Goal: Task Accomplishment & Management: Manage account settings

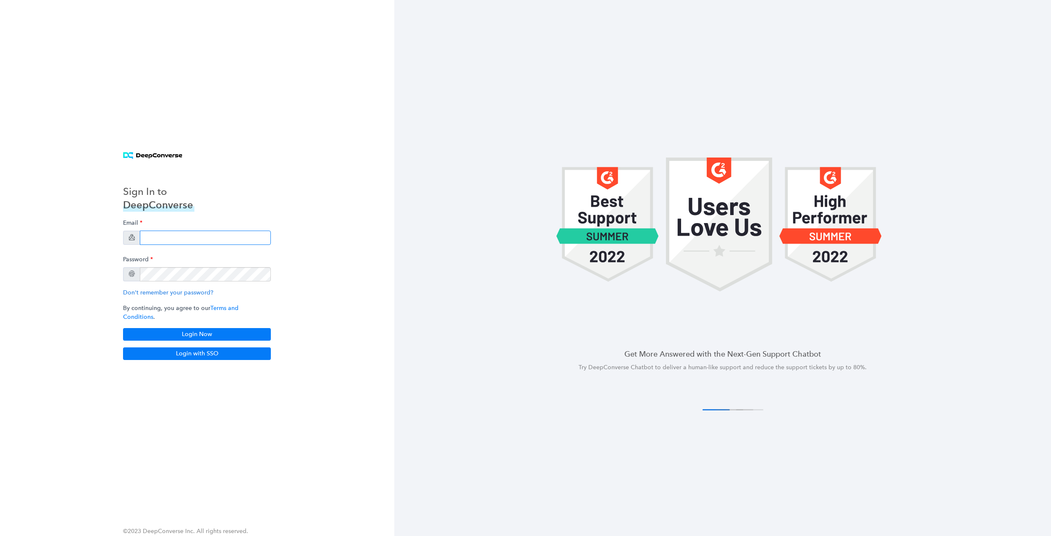
click at [174, 245] on input "email" at bounding box center [205, 237] width 131 height 14
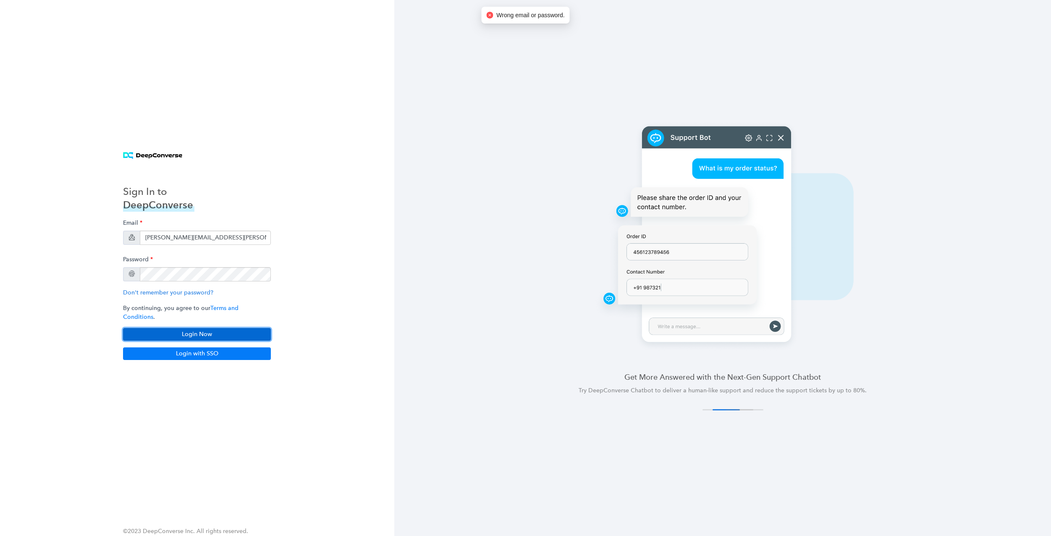
click at [195, 328] on button "Login Now" at bounding box center [197, 334] width 148 height 13
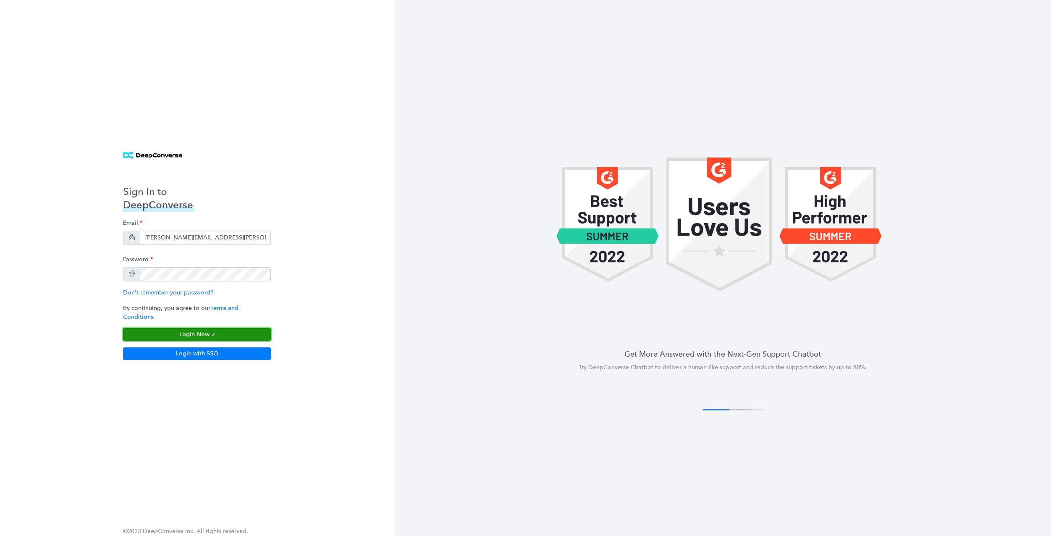
click at [205, 330] on button "Login Now" at bounding box center [197, 334] width 148 height 13
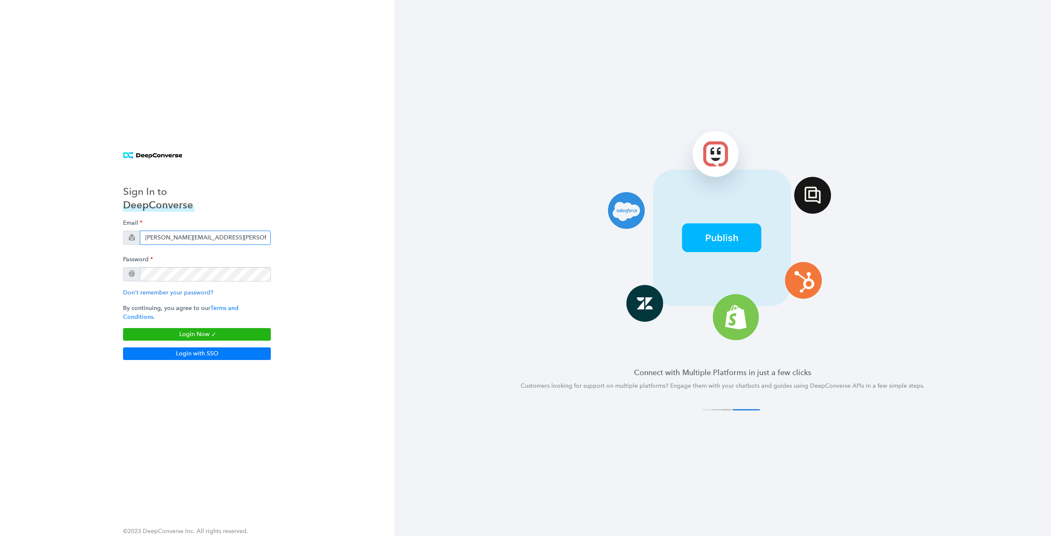
click at [192, 244] on input "stephen.whitmer@samsara.com" at bounding box center [205, 237] width 131 height 14
paste input "<name.surname>+samsara@workato"
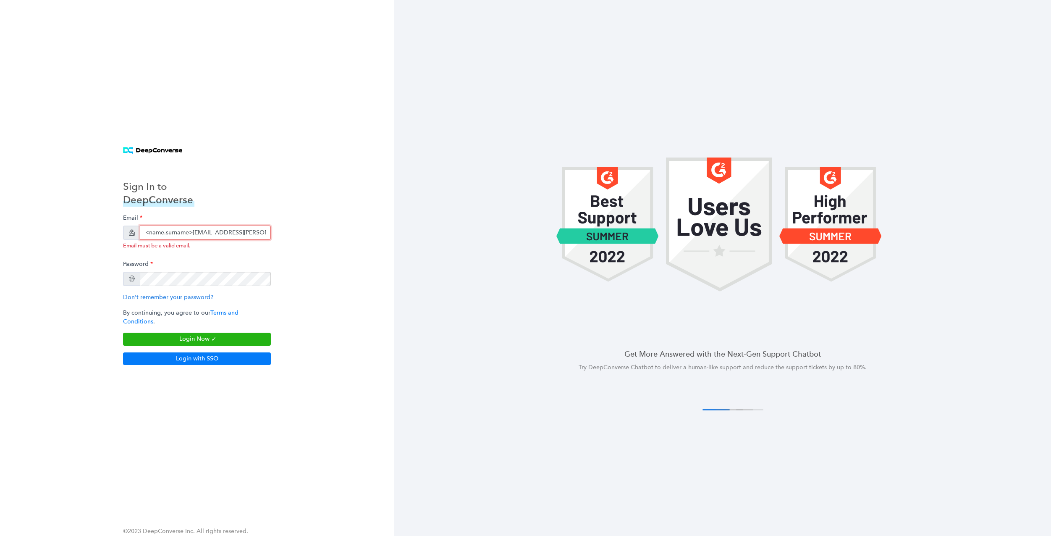
drag, startPoint x: 193, startPoint y: 236, endPoint x: 122, endPoint y: 234, distance: 71.4
click at [122, 234] on div "Sign In to DeepConverse Email <name.surname>+samsara@workato.com Email must be …" at bounding box center [197, 268] width 168 height 214
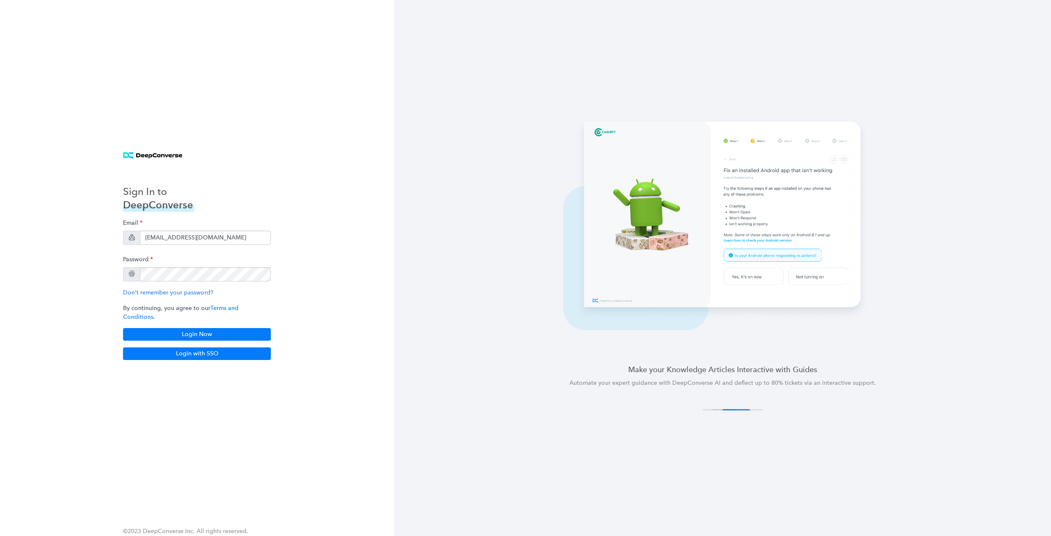
click at [224, 321] on div "Email stephenwhitmersamsara@workato.com Password Don't remember your password? …" at bounding box center [197, 278] width 148 height 126
click at [222, 328] on button "Login Now" at bounding box center [197, 334] width 148 height 13
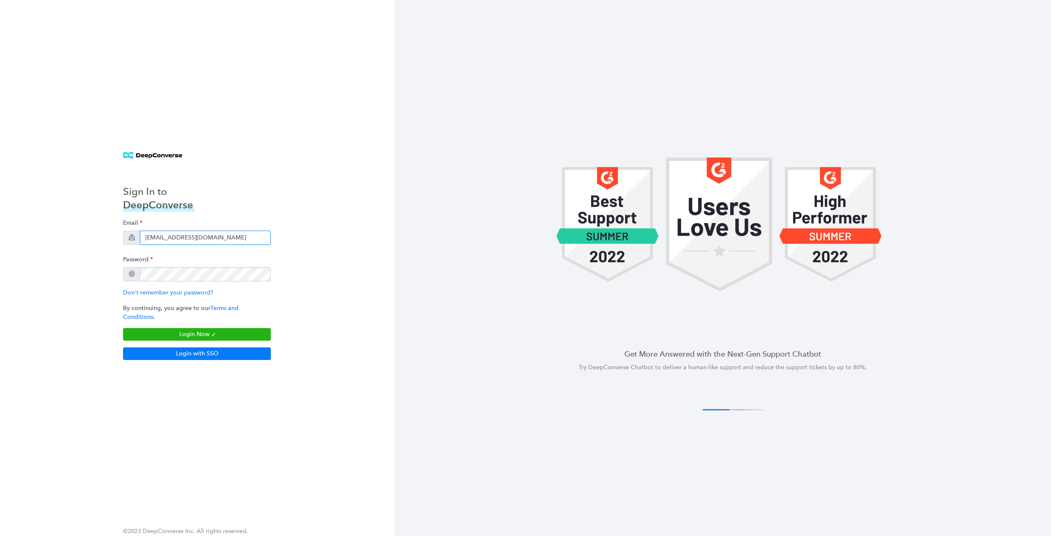
click at [225, 243] on input "stephenwhitmersamsara@workato.com" at bounding box center [205, 237] width 131 height 14
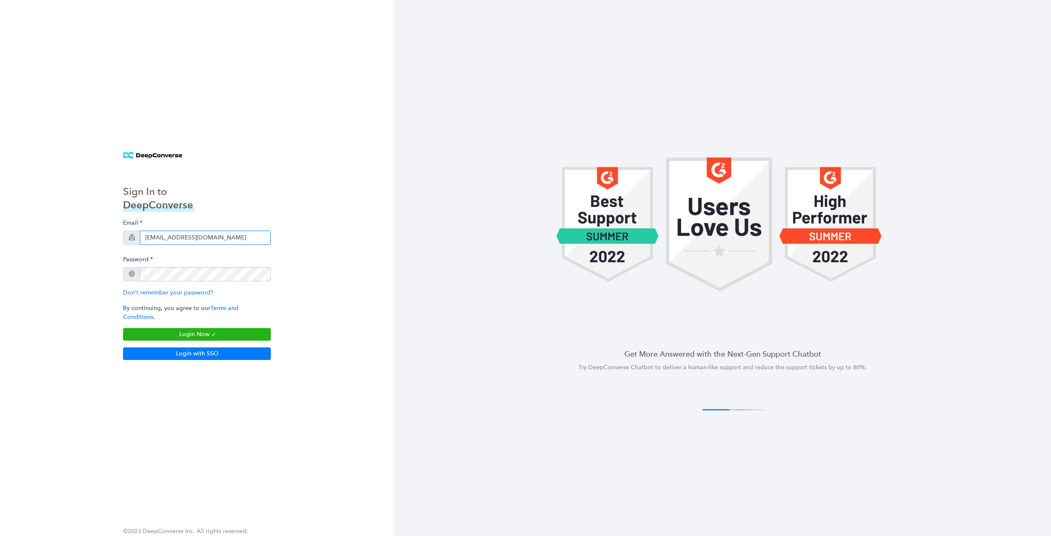
paste input "<name.surname>+"
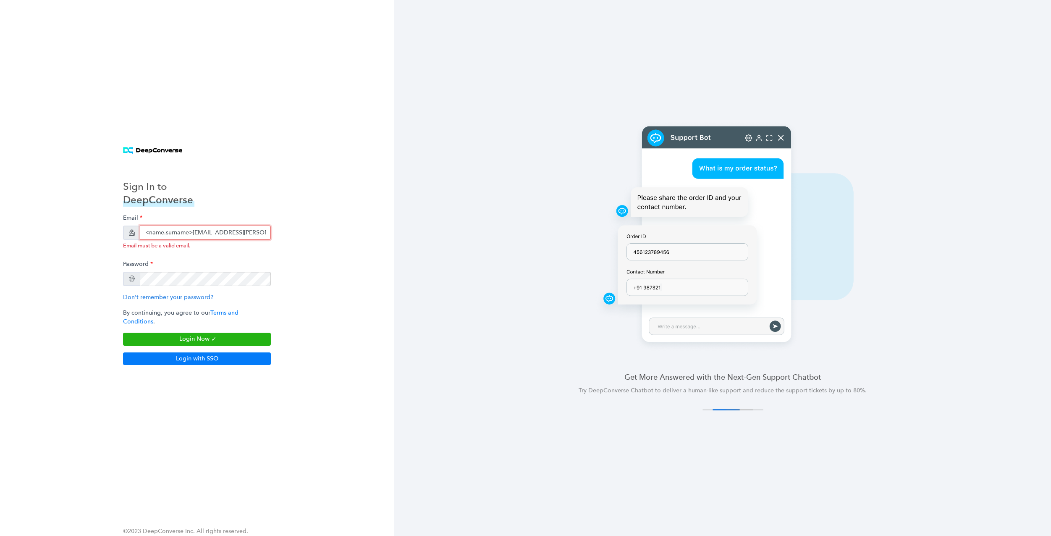
drag, startPoint x: 194, startPoint y: 237, endPoint x: 132, endPoint y: 237, distance: 61.7
click at [132, 237] on div "<name.surname>+samsara@workato.com" at bounding box center [197, 232] width 148 height 14
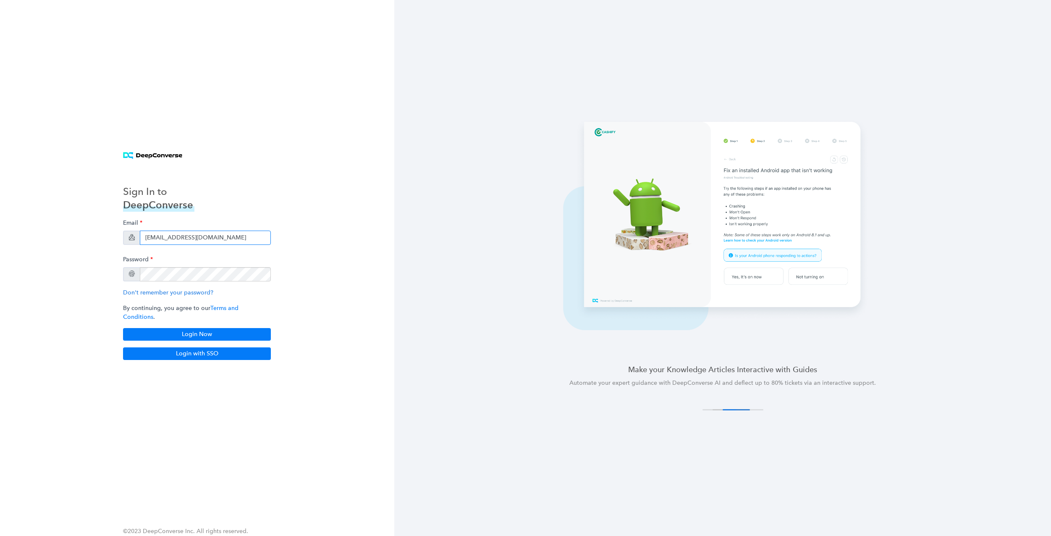
click at [158, 239] on input "stephenwhitmer+samsara@workato.com" at bounding box center [205, 237] width 131 height 14
click at [205, 333] on button "Login Now" at bounding box center [197, 334] width 148 height 13
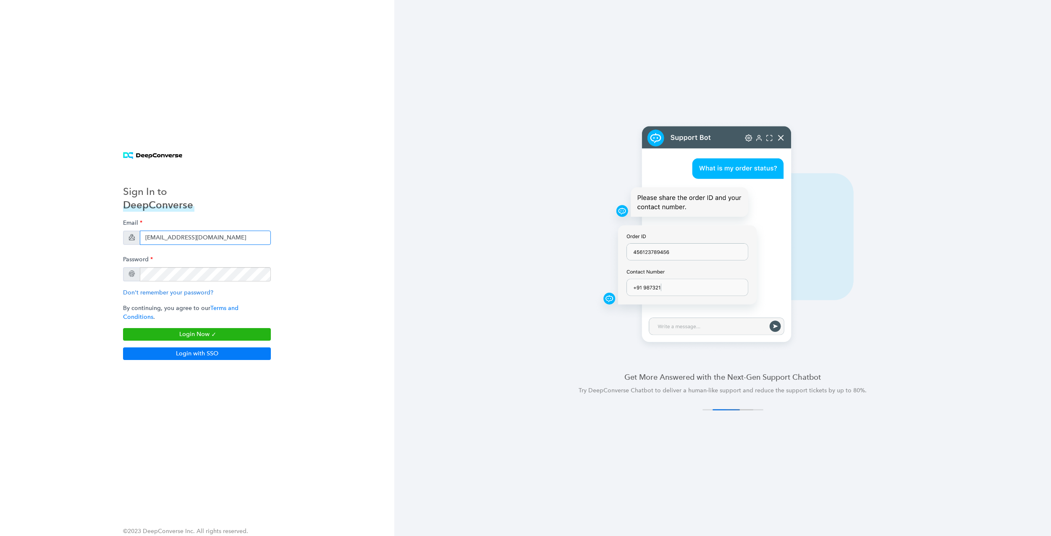
drag, startPoint x: 167, startPoint y: 243, endPoint x: 172, endPoint y: 242, distance: 4.6
click at [167, 243] on input "stephenwhitmer+samsara@workato.com" at bounding box center [205, 237] width 131 height 14
click at [166, 243] on input "stephenwhitmer+samsara@workato.com" at bounding box center [205, 237] width 131 height 14
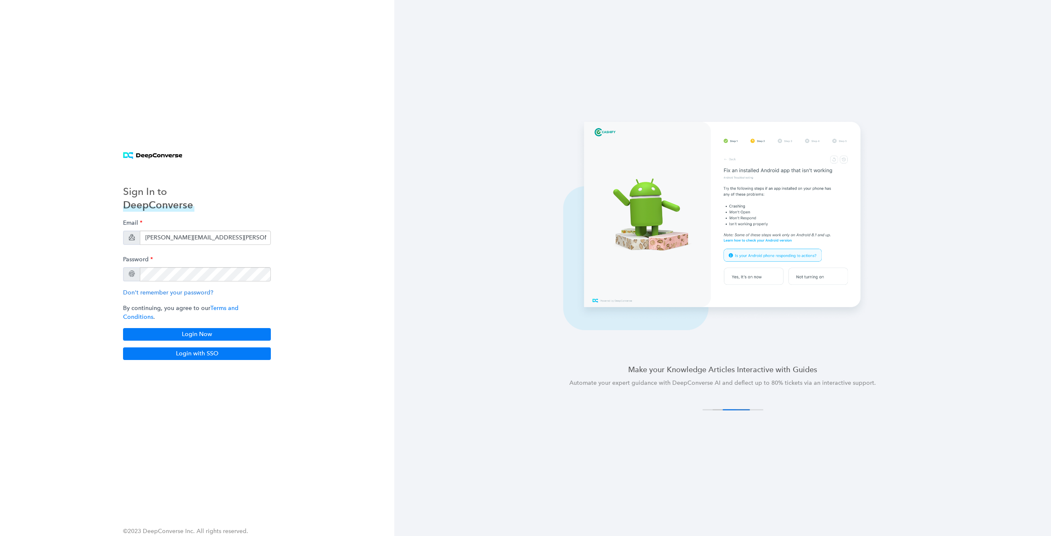
click at [256, 217] on div "Sign In to DeepConverse Email stephen.whitmer+samsara@workato.com Password Don'…" at bounding box center [197, 268] width 168 height 204
drag, startPoint x: 207, startPoint y: 329, endPoint x: 220, endPoint y: 325, distance: 14.1
click at [207, 329] on button "Login Now" at bounding box center [197, 334] width 148 height 13
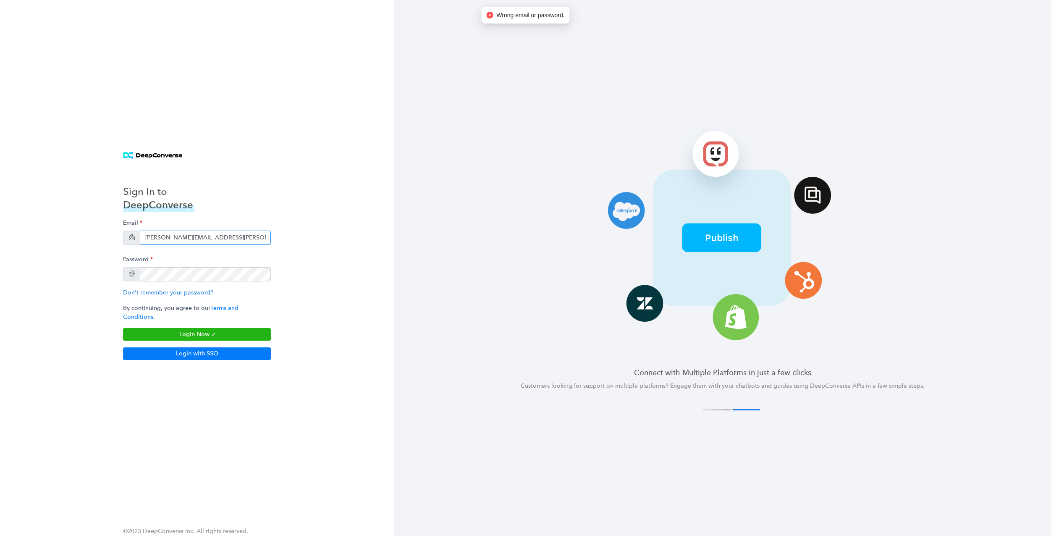
click at [194, 243] on input "[PERSON_NAME][EMAIL_ADDRESS][PERSON_NAME][DOMAIN_NAME]" at bounding box center [205, 237] width 131 height 14
type input "[PERSON_NAME][EMAIL_ADDRESS][DOMAIN_NAME]"
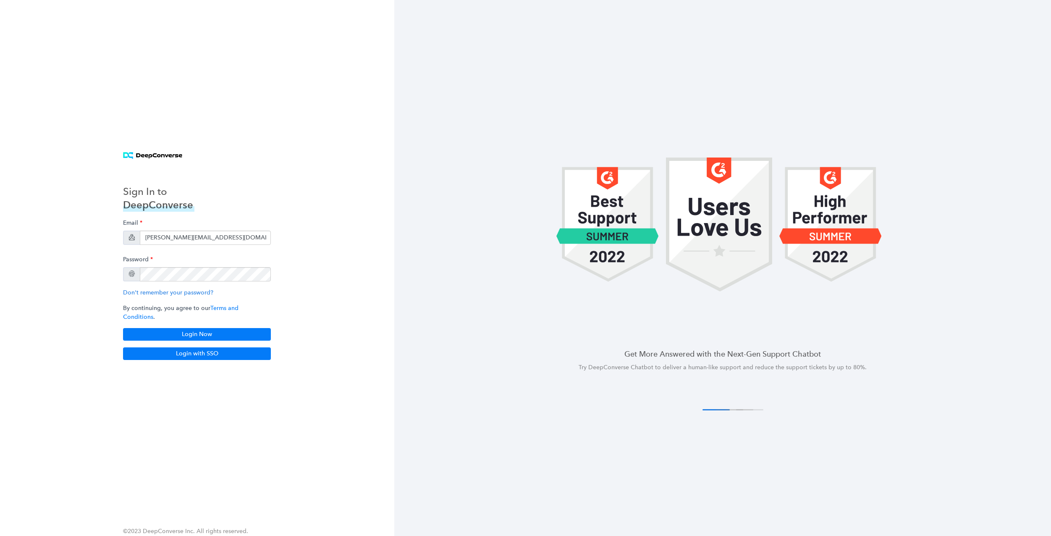
drag, startPoint x: 327, startPoint y: 264, endPoint x: 286, endPoint y: 320, distance: 70.0
click at [327, 264] on div "Sign In to DeepConverse Email stephen.whitmersamsara@workato.com Password Don't…" at bounding box center [197, 268] width 394 height 536
click at [229, 328] on button "Login Now" at bounding box center [197, 334] width 148 height 13
click at [173, 296] on link "Don't remember your password?" at bounding box center [168, 292] width 90 height 7
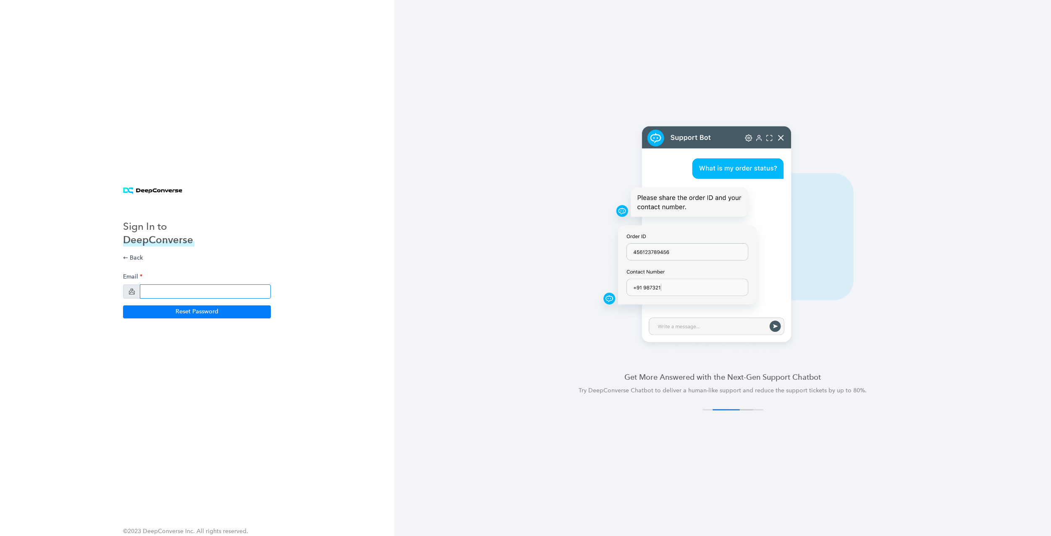
click at [214, 291] on input "email" at bounding box center [205, 291] width 131 height 14
paste input "DPQ.xtu.pcr-emq9gdf"
type input "DPQ.xtu.pcr-emq9gdf"
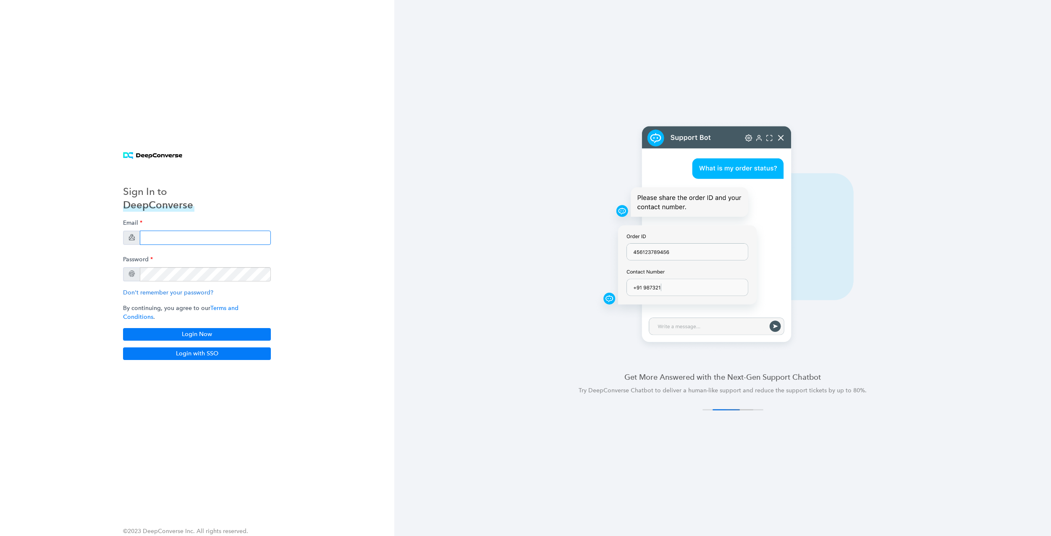
click at [221, 244] on input "email" at bounding box center [205, 237] width 131 height 14
paste input "DPQ.xtu.pcr-emq9gdf"
type input "DPQ.xtu.pcr-emq9gdf"
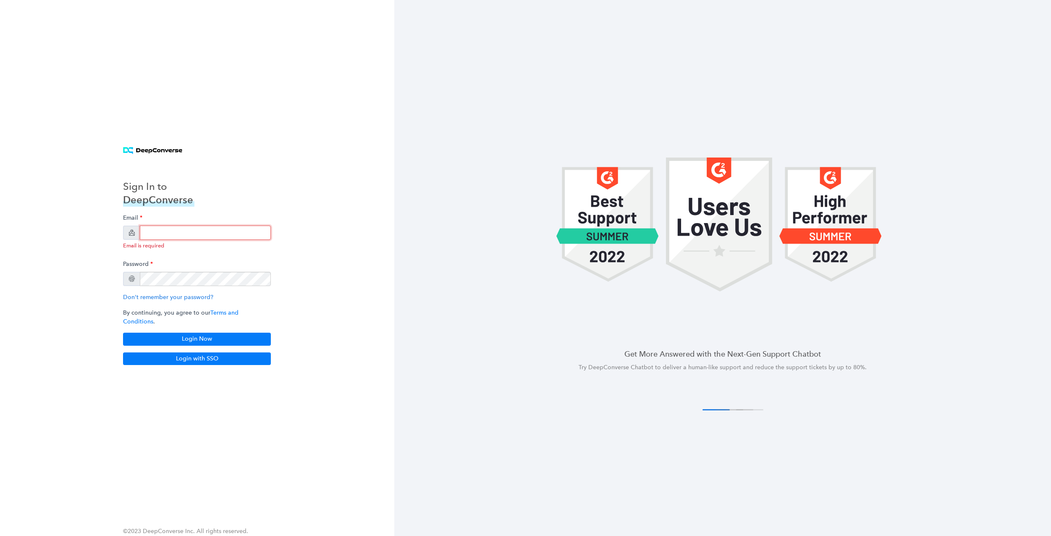
paste input "[PERSON_NAME][EMAIL_ADDRESS][PERSON_NAME][DOMAIN_NAME]"
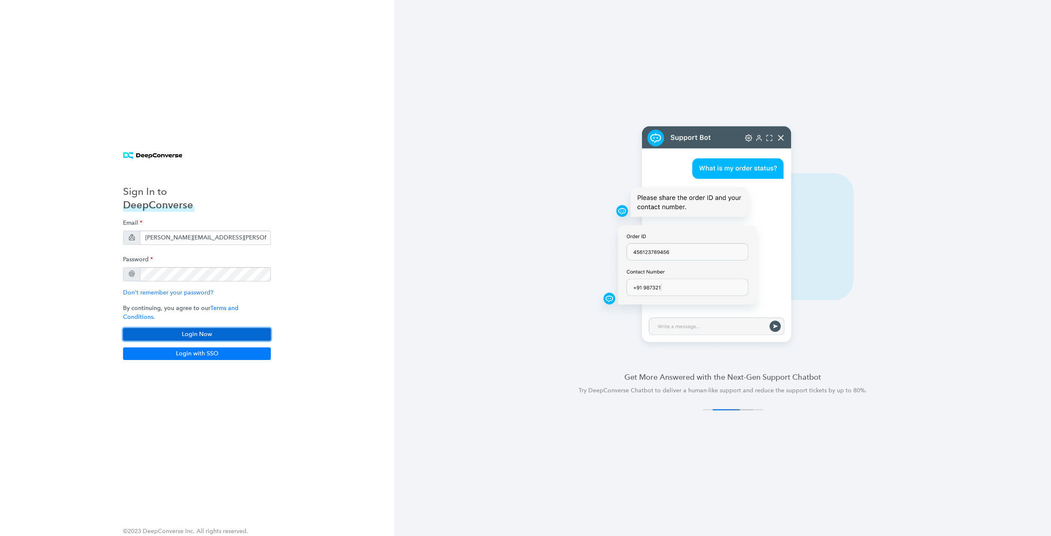
click at [203, 330] on button "Login Now" at bounding box center [197, 334] width 148 height 13
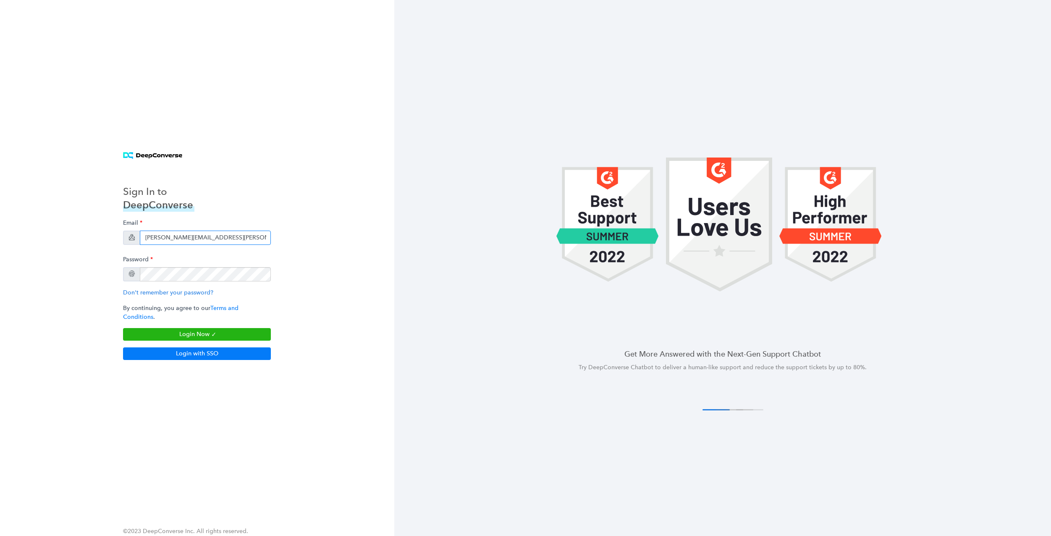
click at [195, 242] on input "[PERSON_NAME][EMAIL_ADDRESS][PERSON_NAME][DOMAIN_NAME]" at bounding box center [205, 237] width 131 height 14
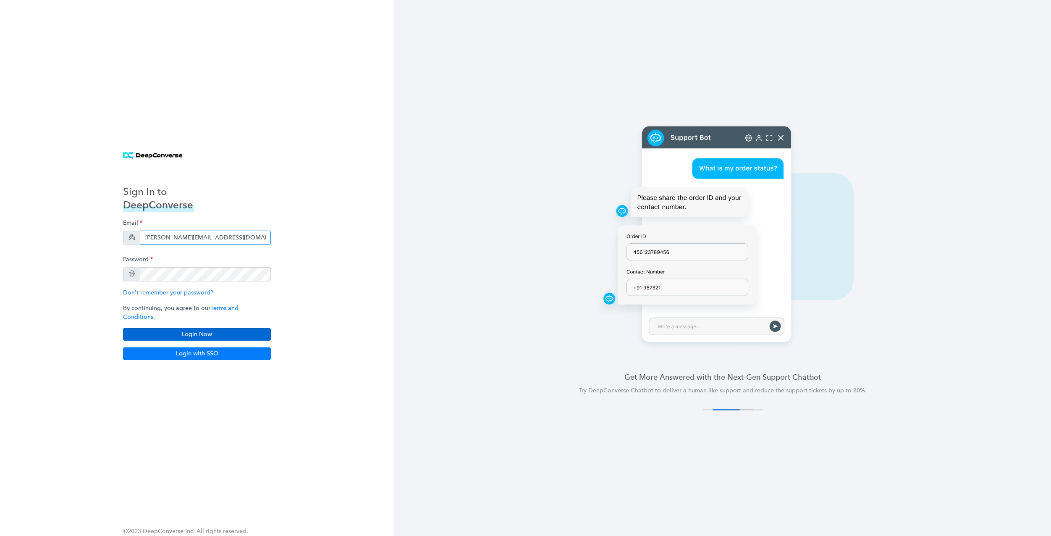
type input "[PERSON_NAME][EMAIL_ADDRESS][DOMAIN_NAME]"
click at [200, 329] on button "Login Now" at bounding box center [197, 334] width 148 height 13
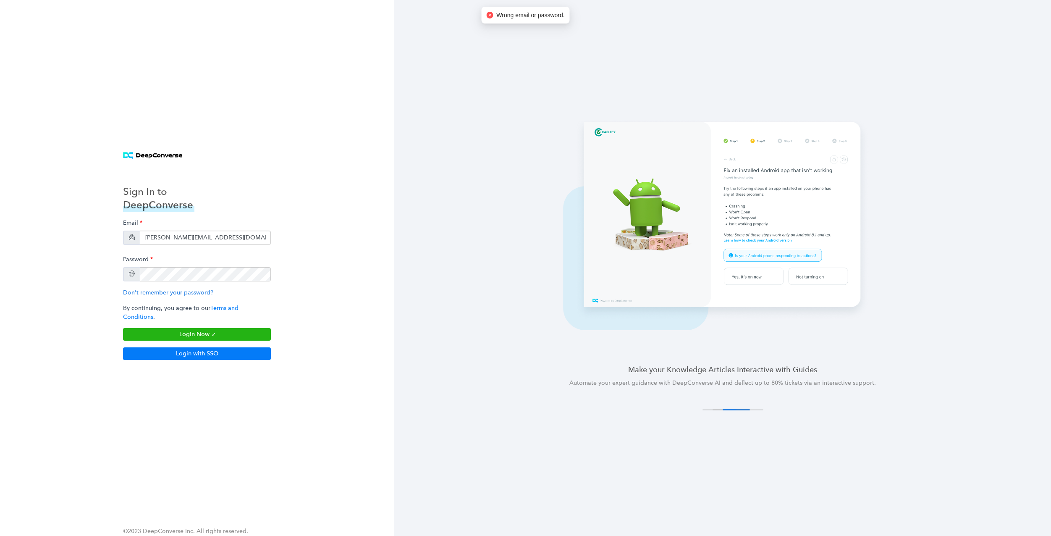
click at [191, 296] on link "Don't remember your password?" at bounding box center [168, 292] width 90 height 7
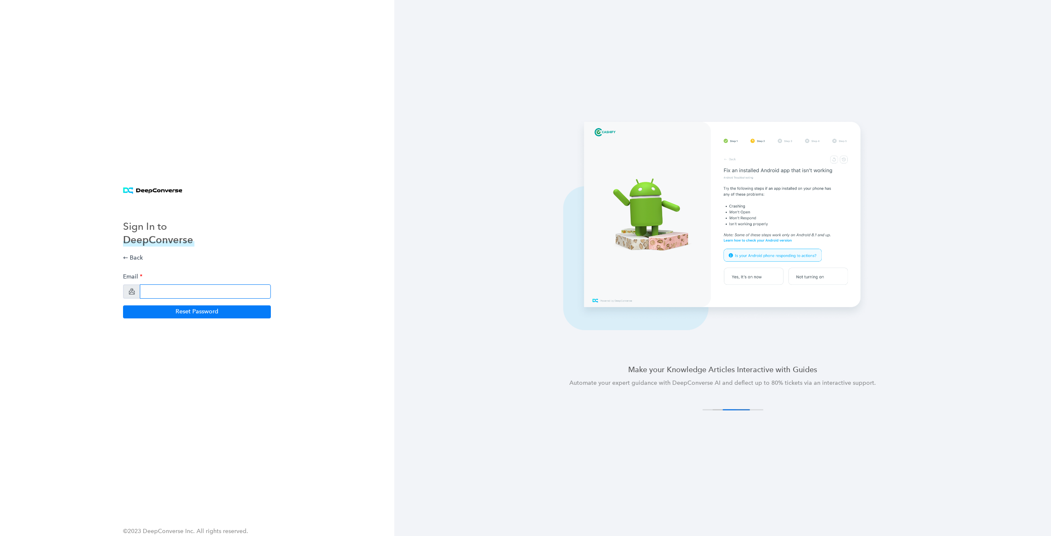
click at [191, 296] on input "email" at bounding box center [205, 291] width 131 height 14
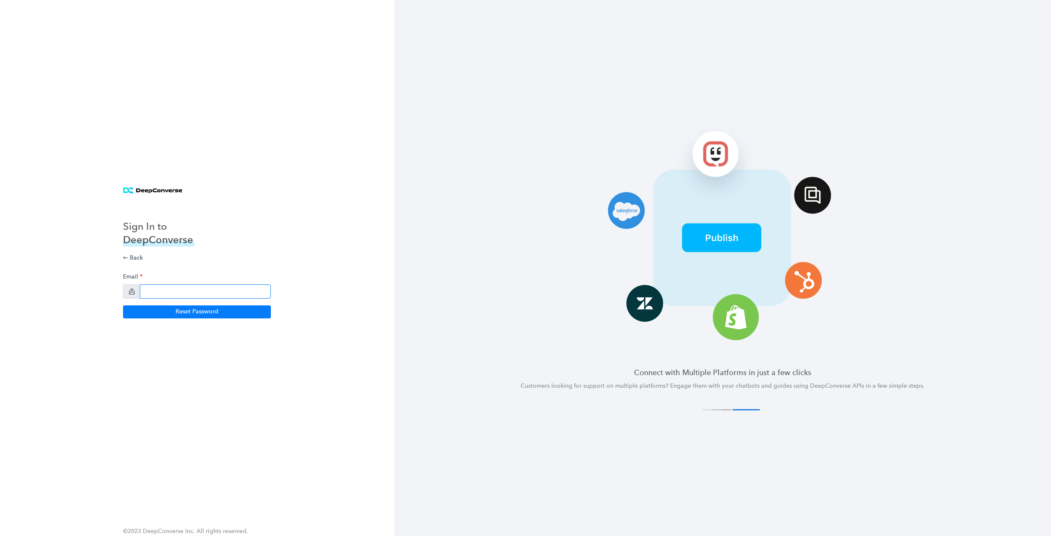
paste input "DPQ.xtu.pcr-emq9gdf"
type input "DPQ.xtu.pcr-emq9gdf"
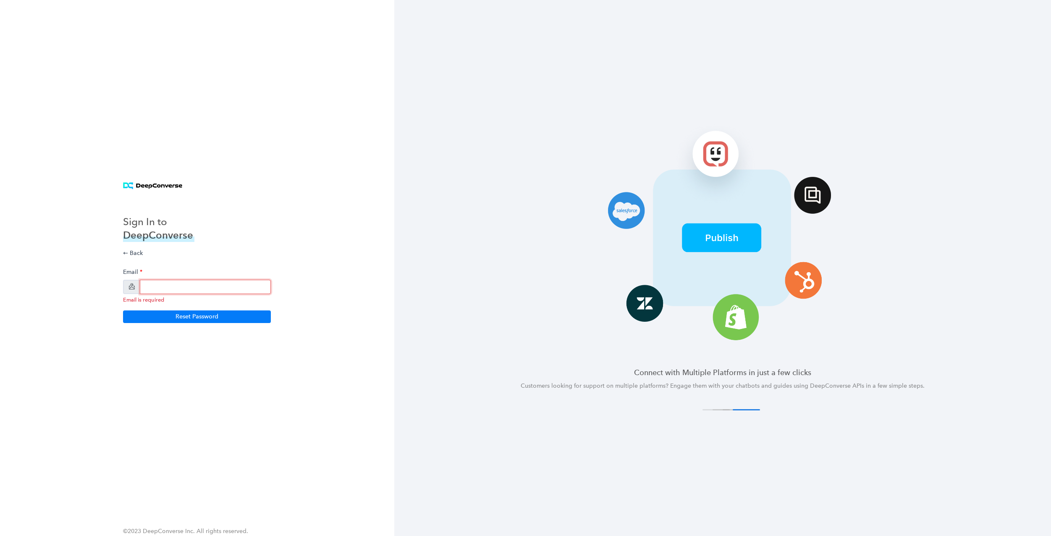
paste input "[PERSON_NAME][EMAIL_ADDRESS][PERSON_NAME][DOMAIN_NAME]"
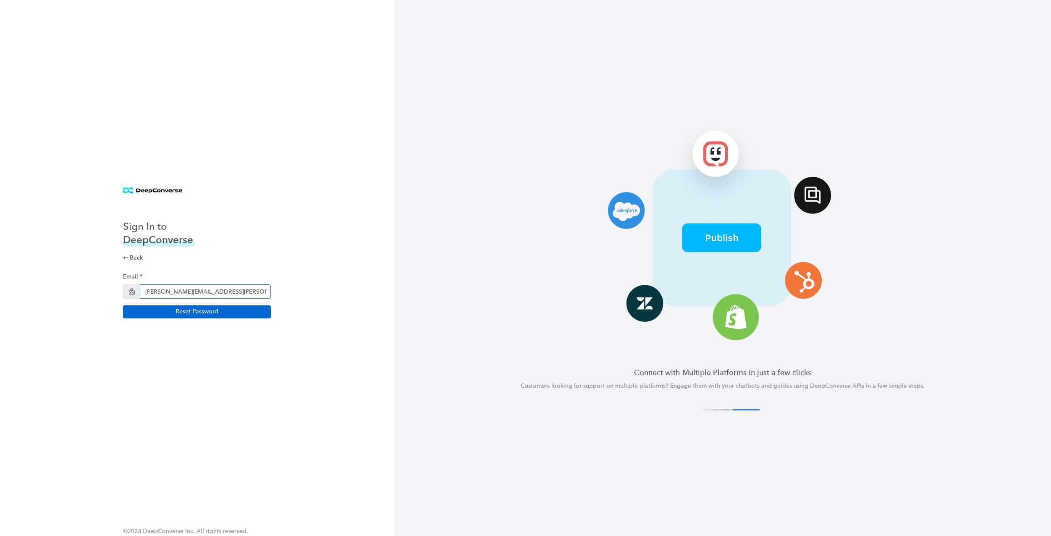
type input "[PERSON_NAME][EMAIL_ADDRESS][PERSON_NAME][DOMAIN_NAME]"
click at [207, 313] on button "Reset Password" at bounding box center [197, 311] width 148 height 13
